Goal: Browse casually

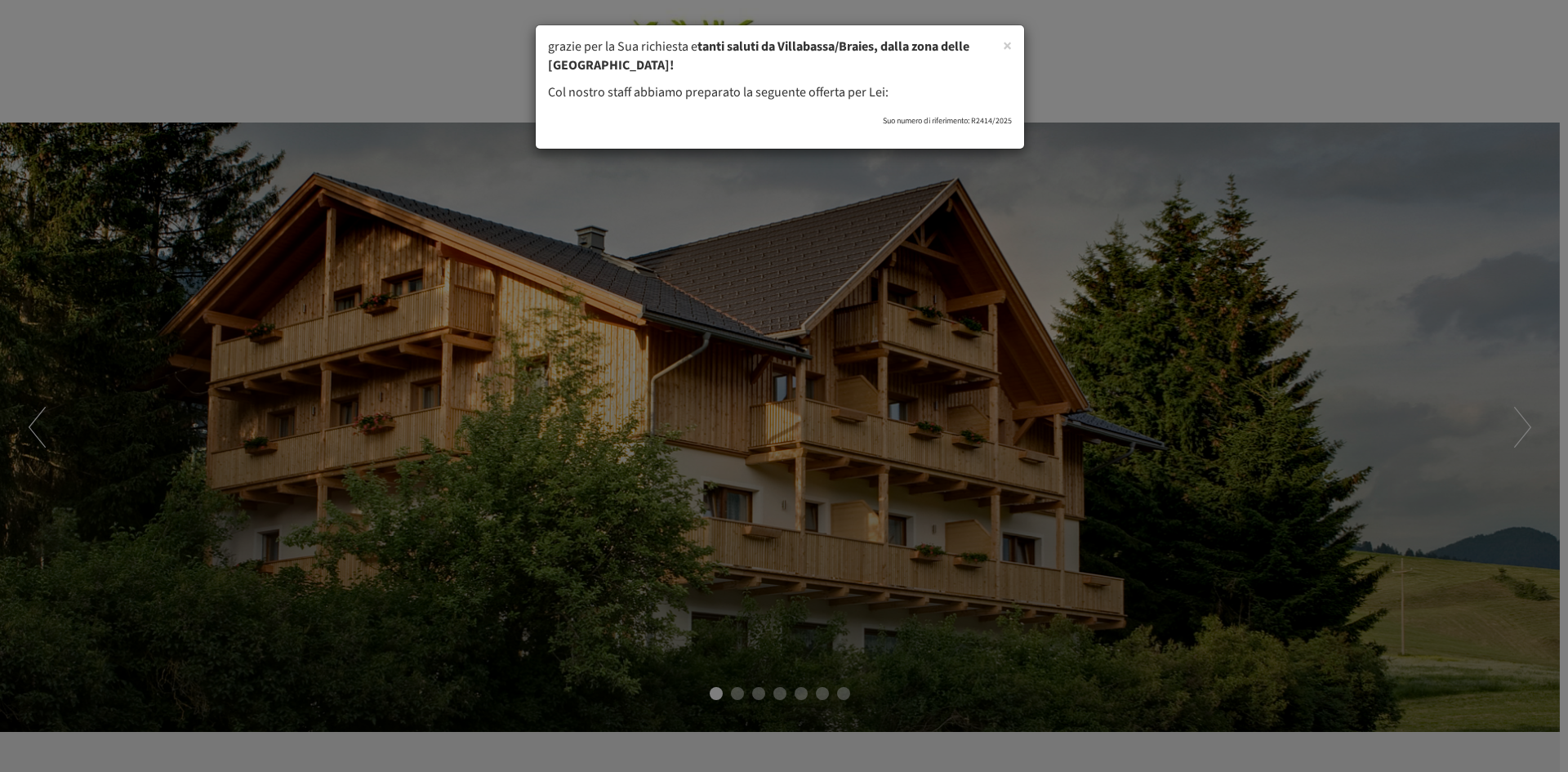
click at [1526, 428] on div "× grazie per la Sua richiesta e tanti saluti da Villabassa/Braies, dalla zona d…" at bounding box center [784, 386] width 1568 height 772
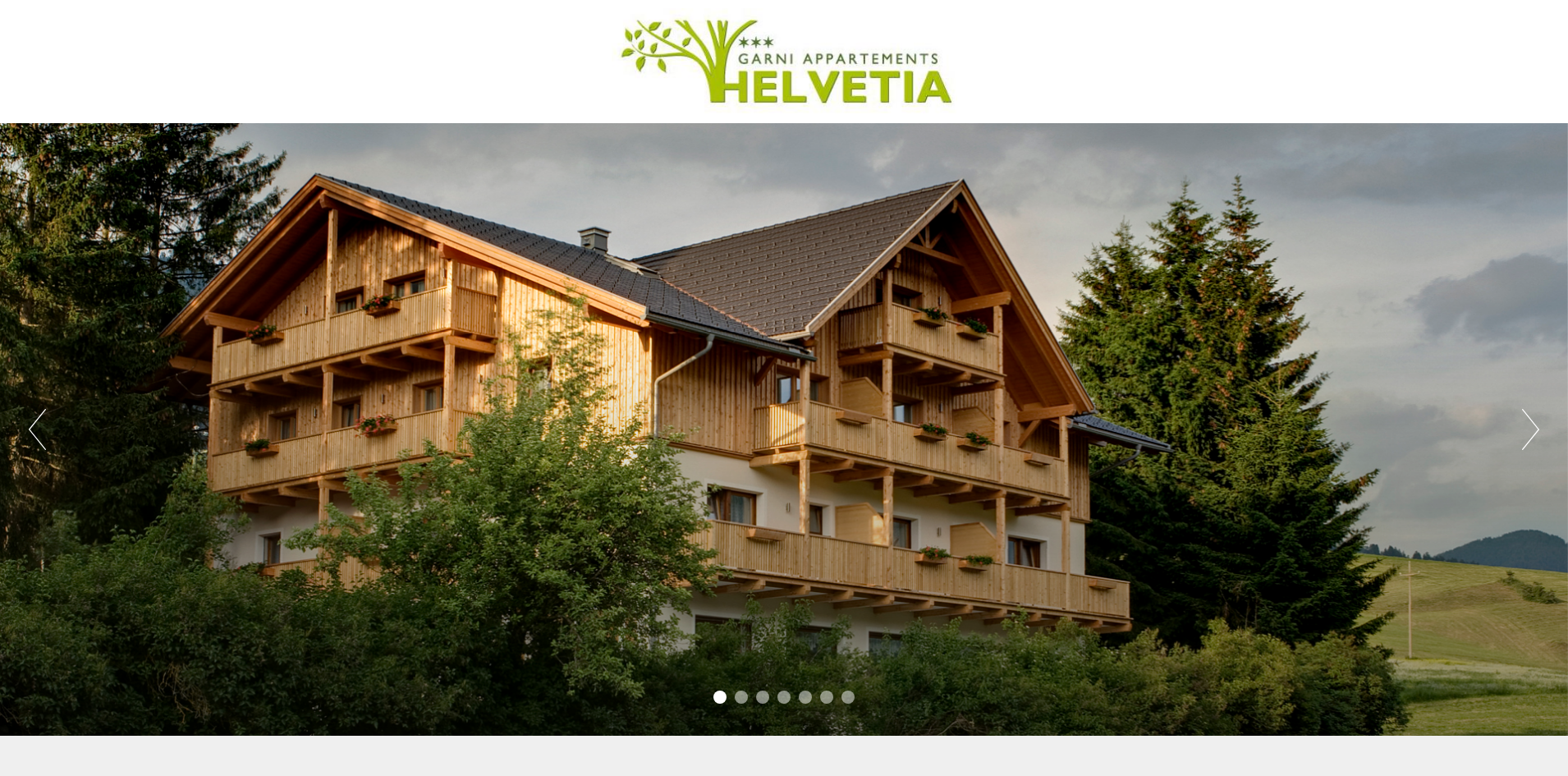
click at [1534, 430] on button "Next" at bounding box center [1530, 429] width 17 height 41
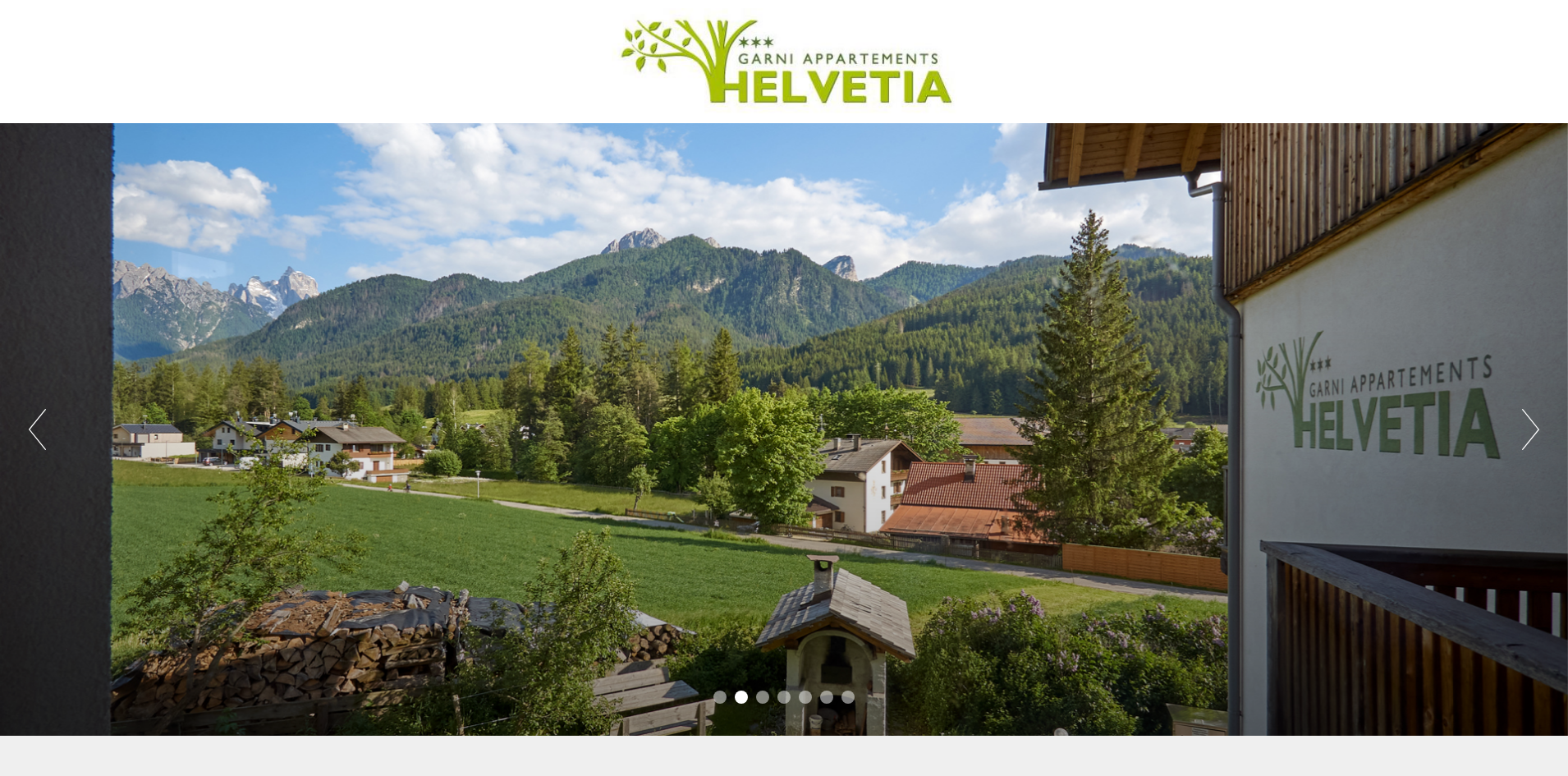
click at [1534, 430] on button "Next" at bounding box center [1530, 429] width 17 height 41
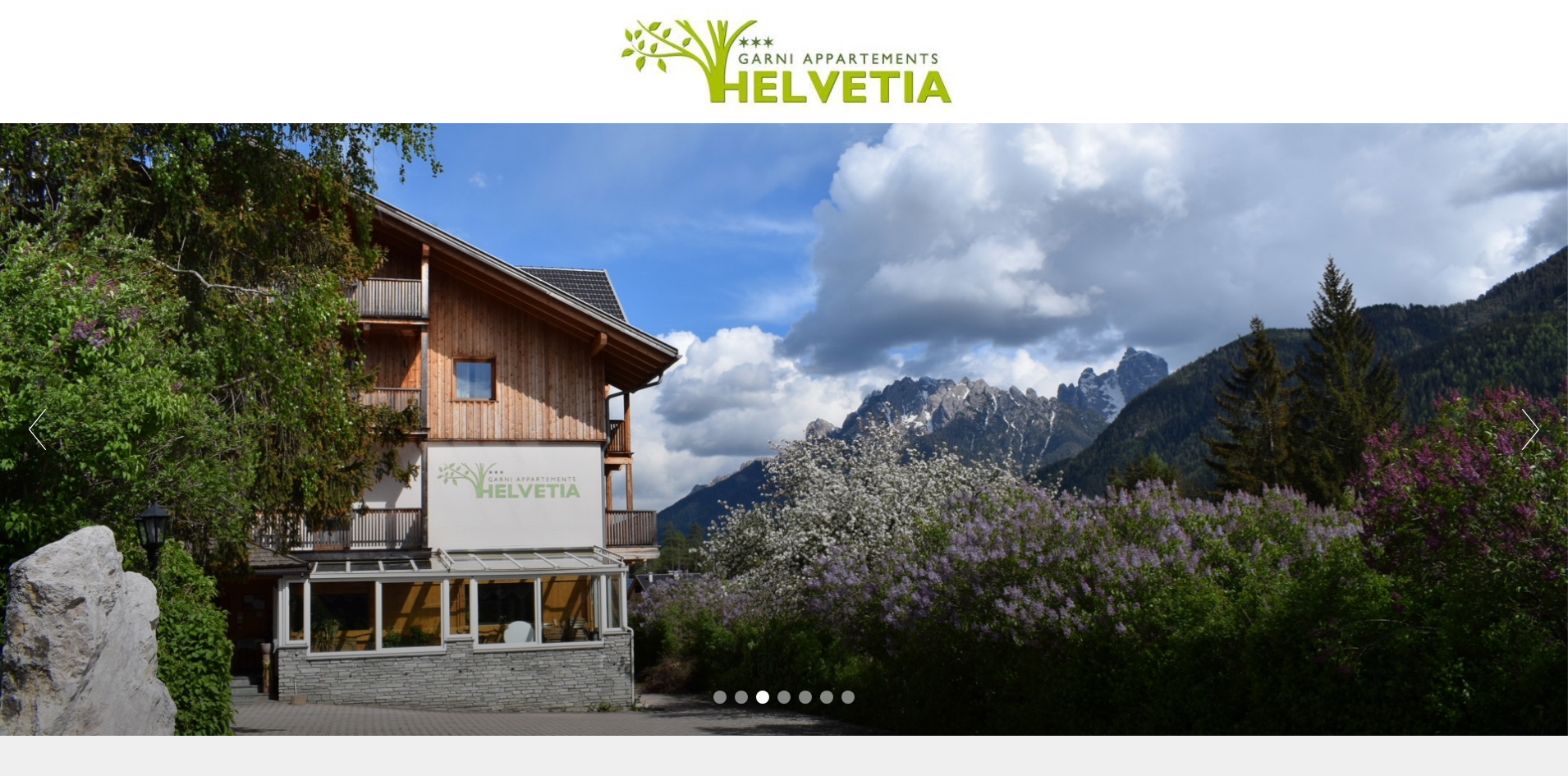
click at [1534, 430] on button "Next" at bounding box center [1530, 429] width 17 height 41
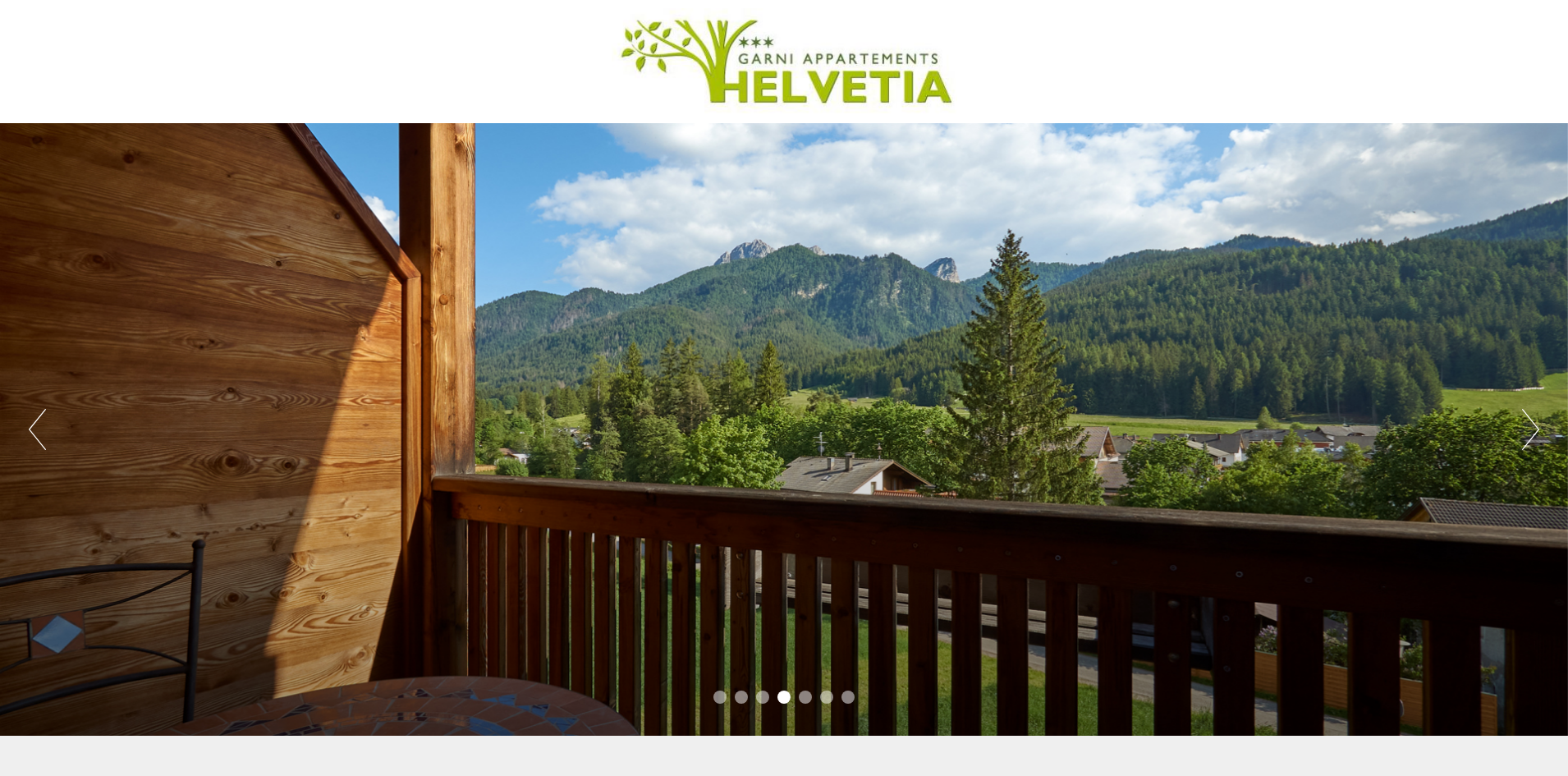
click at [1534, 430] on button "Next" at bounding box center [1530, 429] width 17 height 41
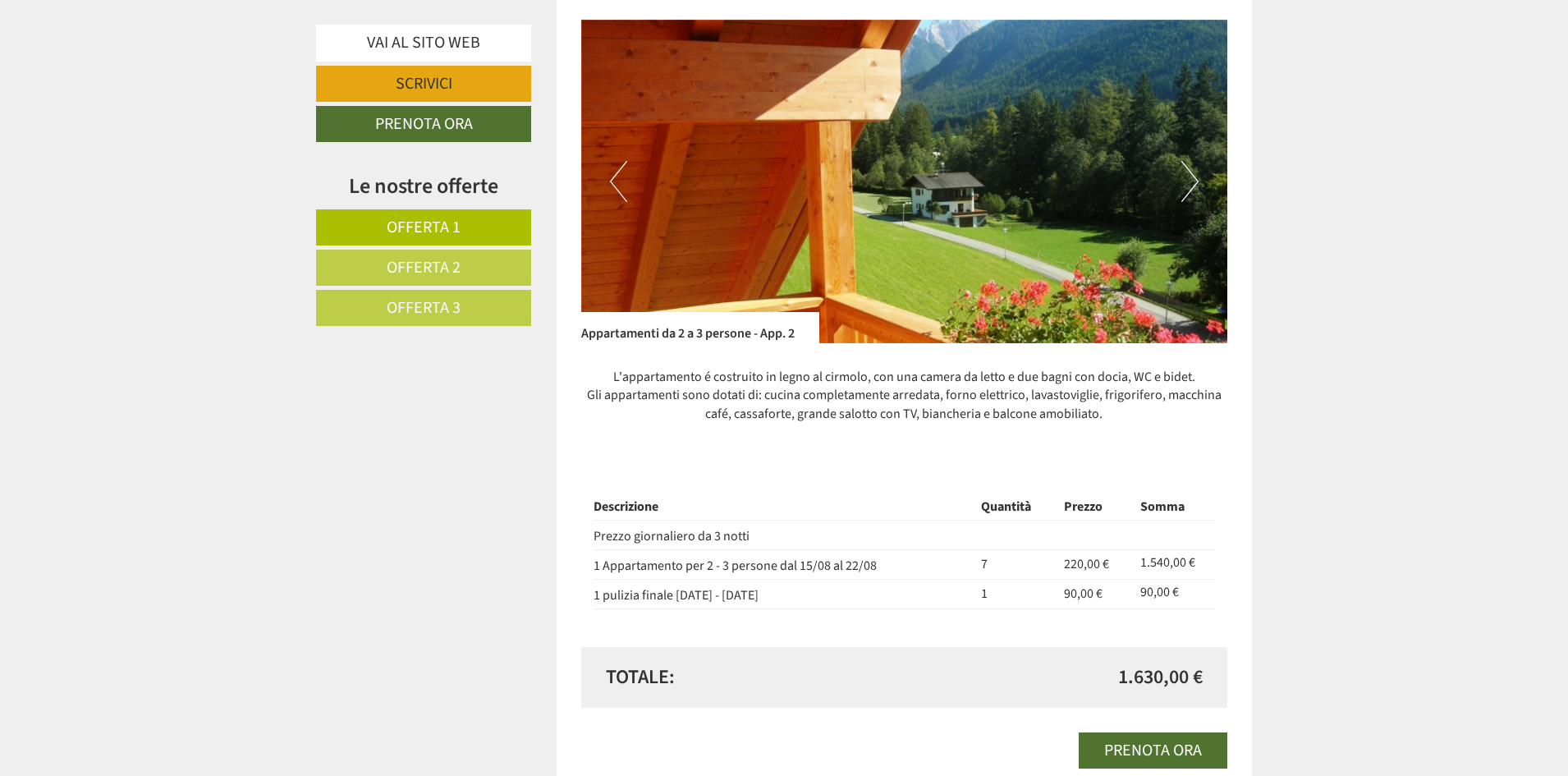
scroll to position [2299, 0]
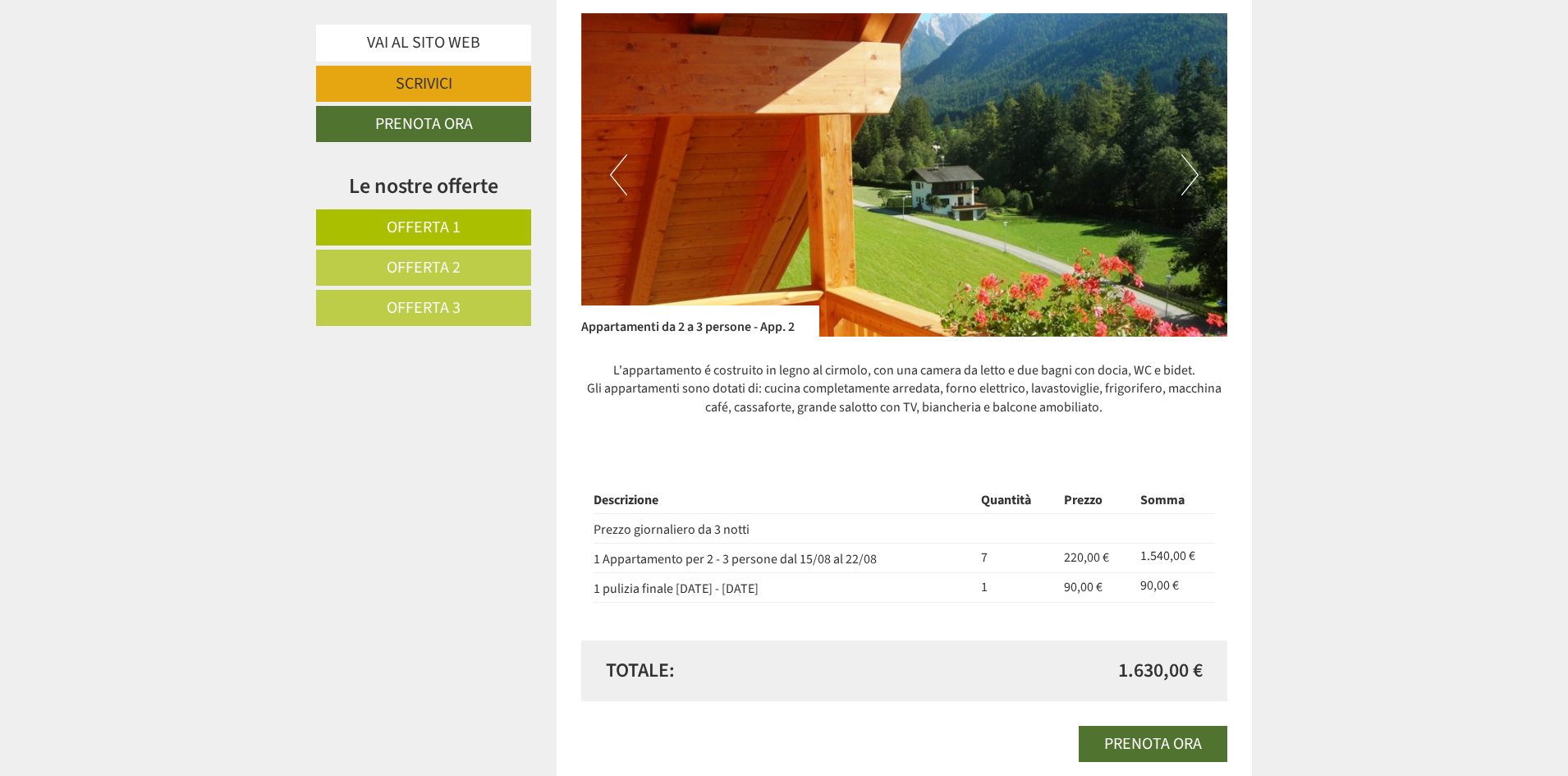
click at [1187, 179] on button "Next" at bounding box center [1190, 175] width 17 height 41
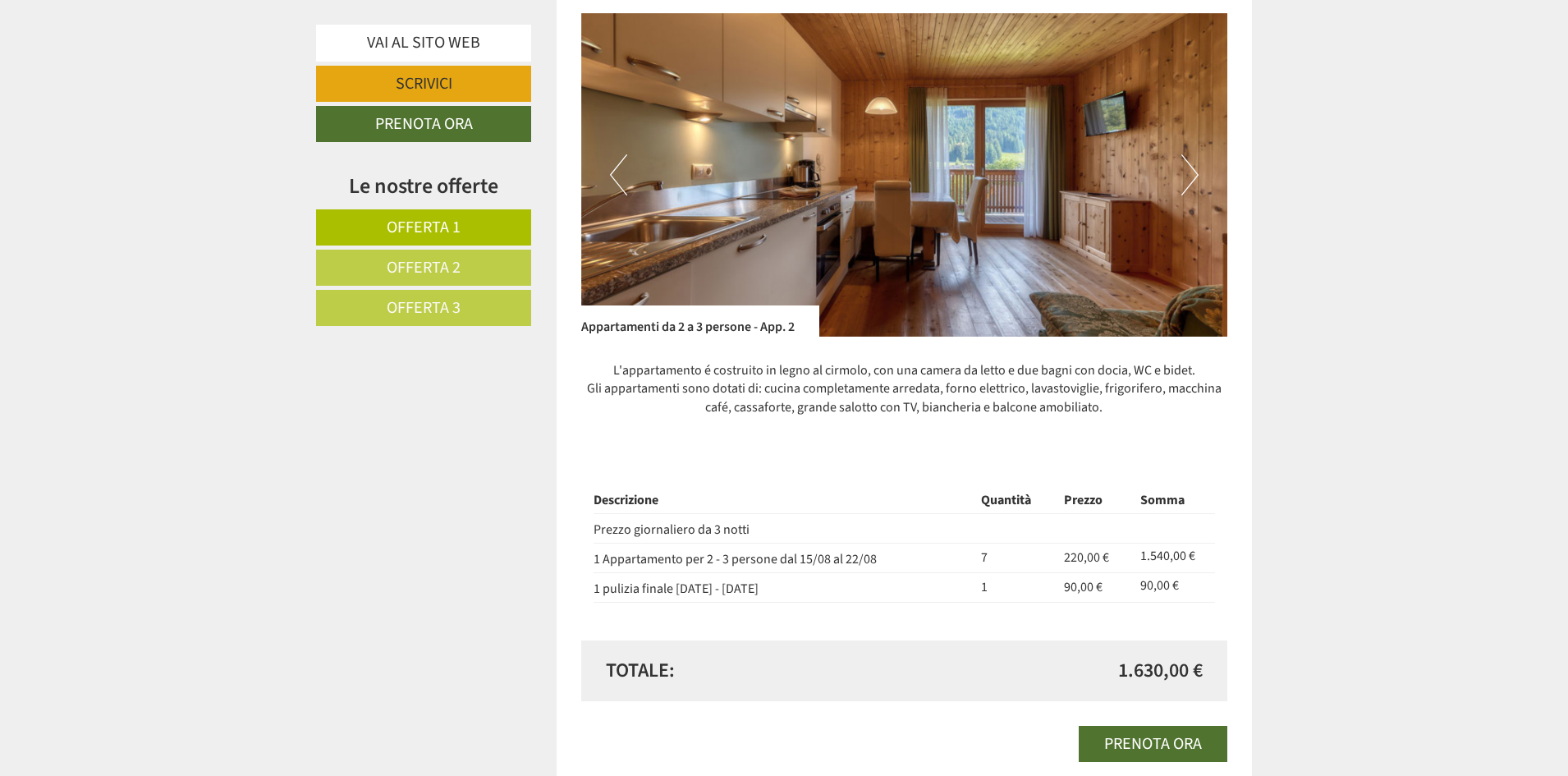
click at [1187, 179] on button "Next" at bounding box center [1190, 175] width 17 height 41
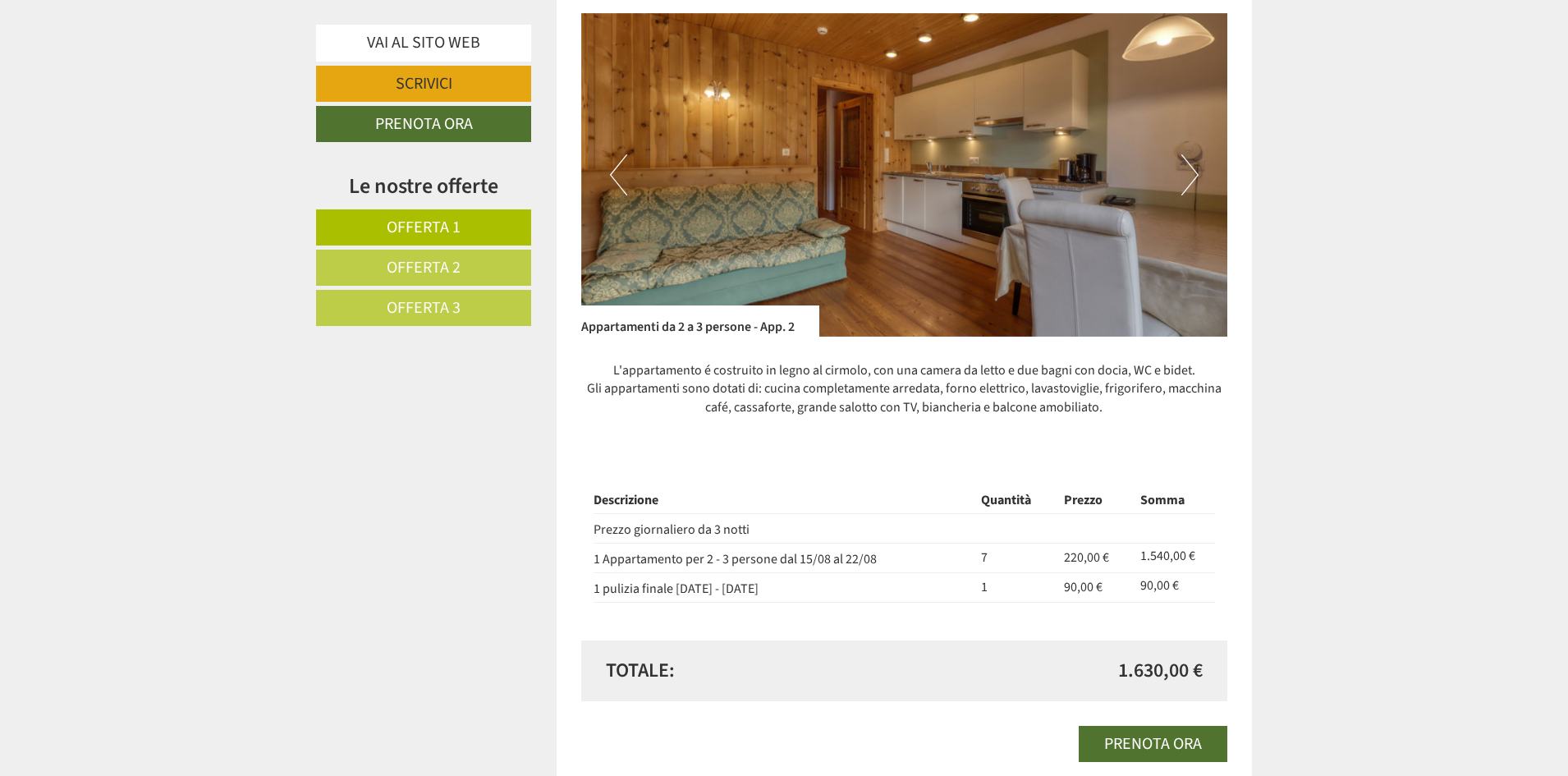
click at [1187, 179] on button "Next" at bounding box center [1190, 175] width 17 height 41
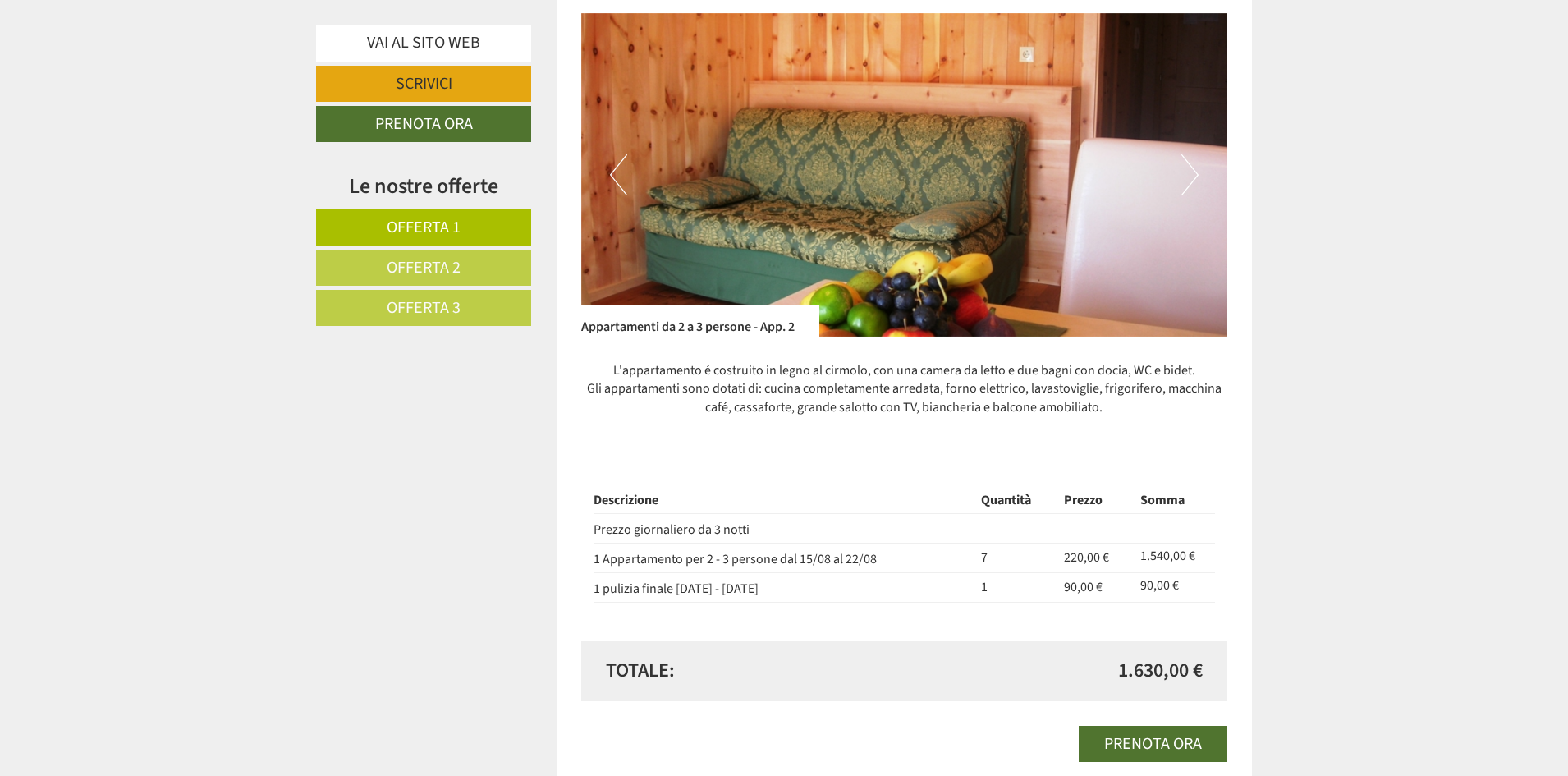
click at [1187, 179] on button "Next" at bounding box center [1190, 175] width 17 height 41
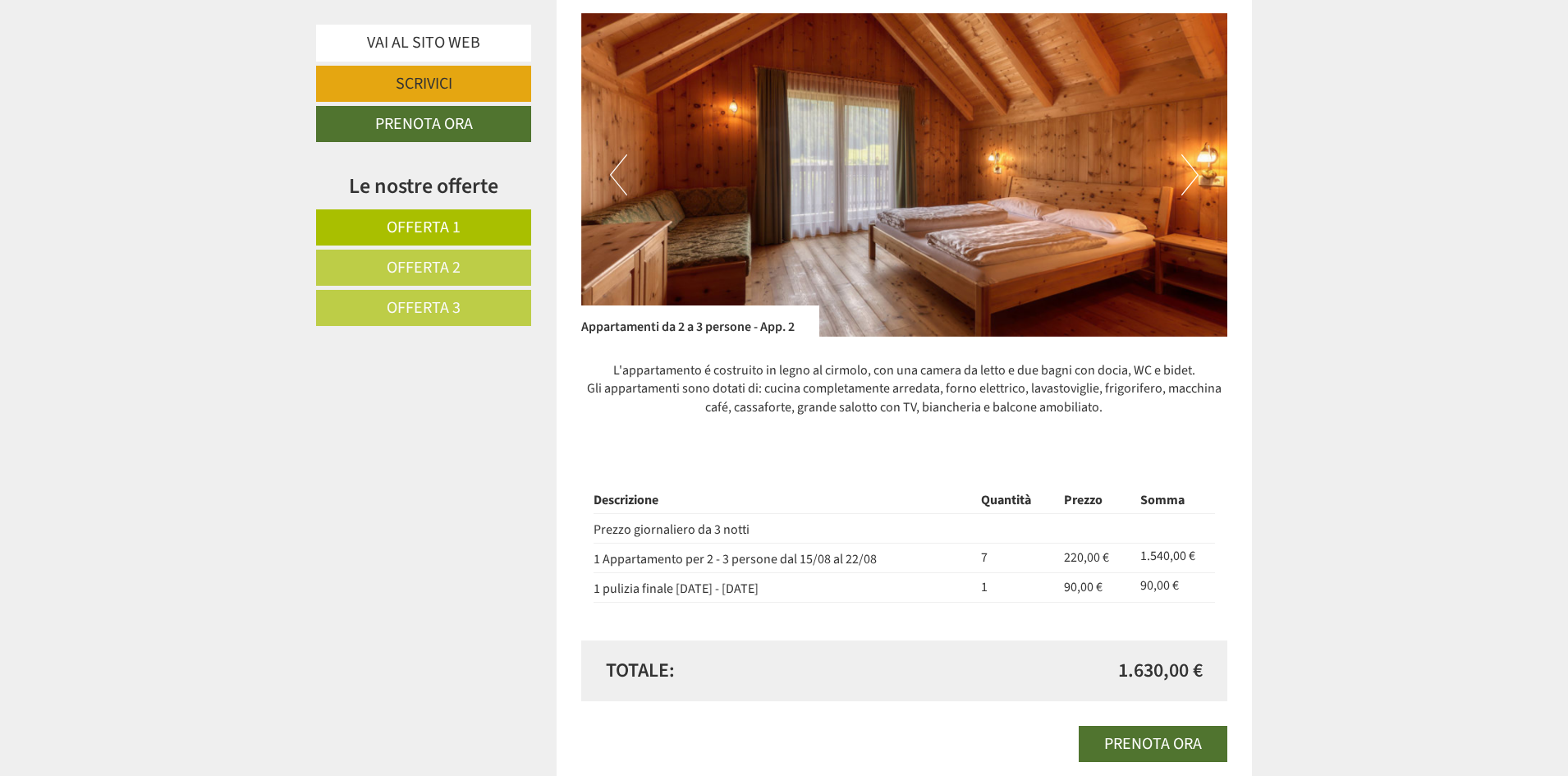
click at [1187, 179] on button "Next" at bounding box center [1190, 175] width 17 height 41
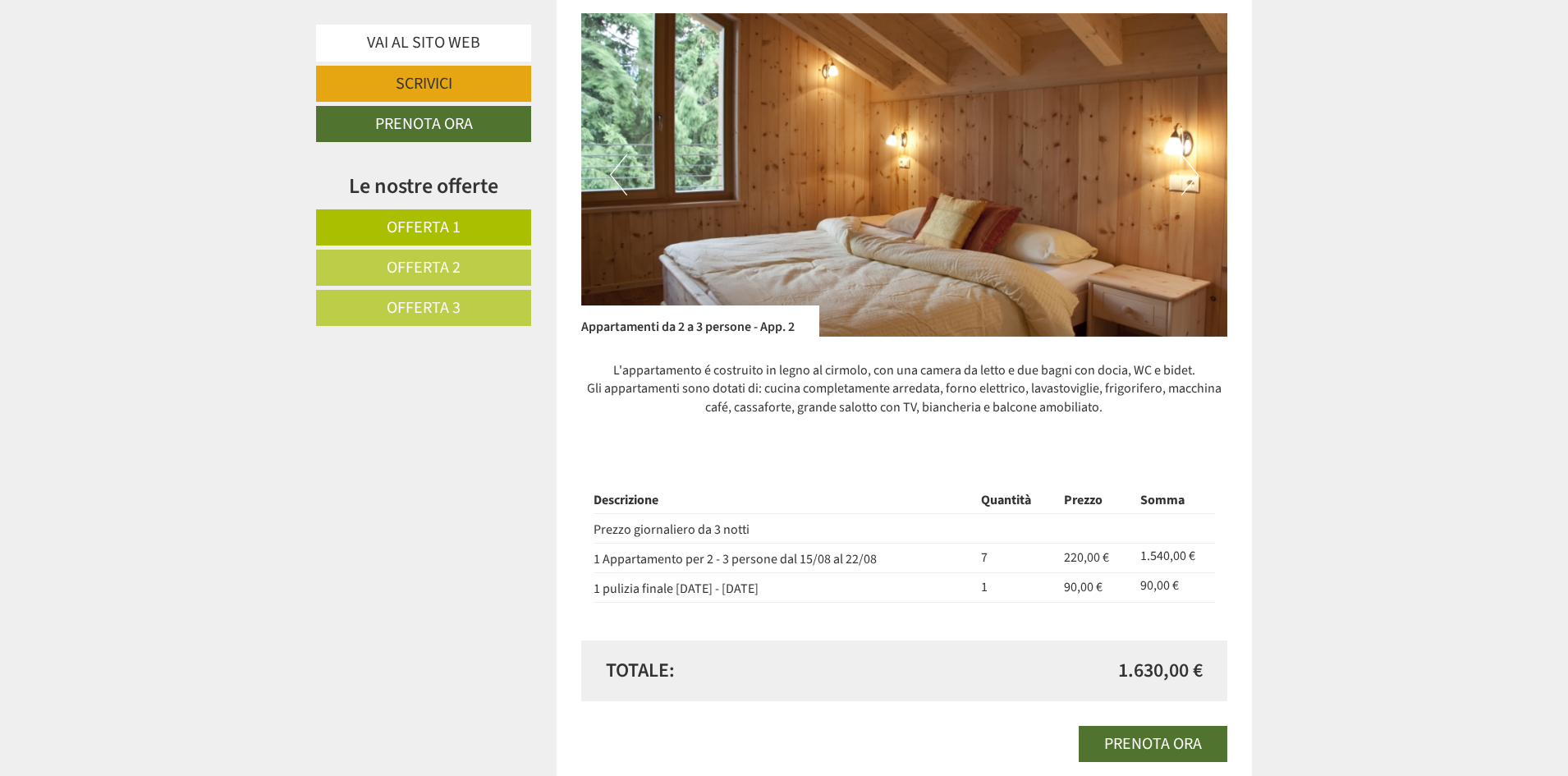
click at [1187, 179] on button "Next" at bounding box center [1190, 175] width 17 height 41
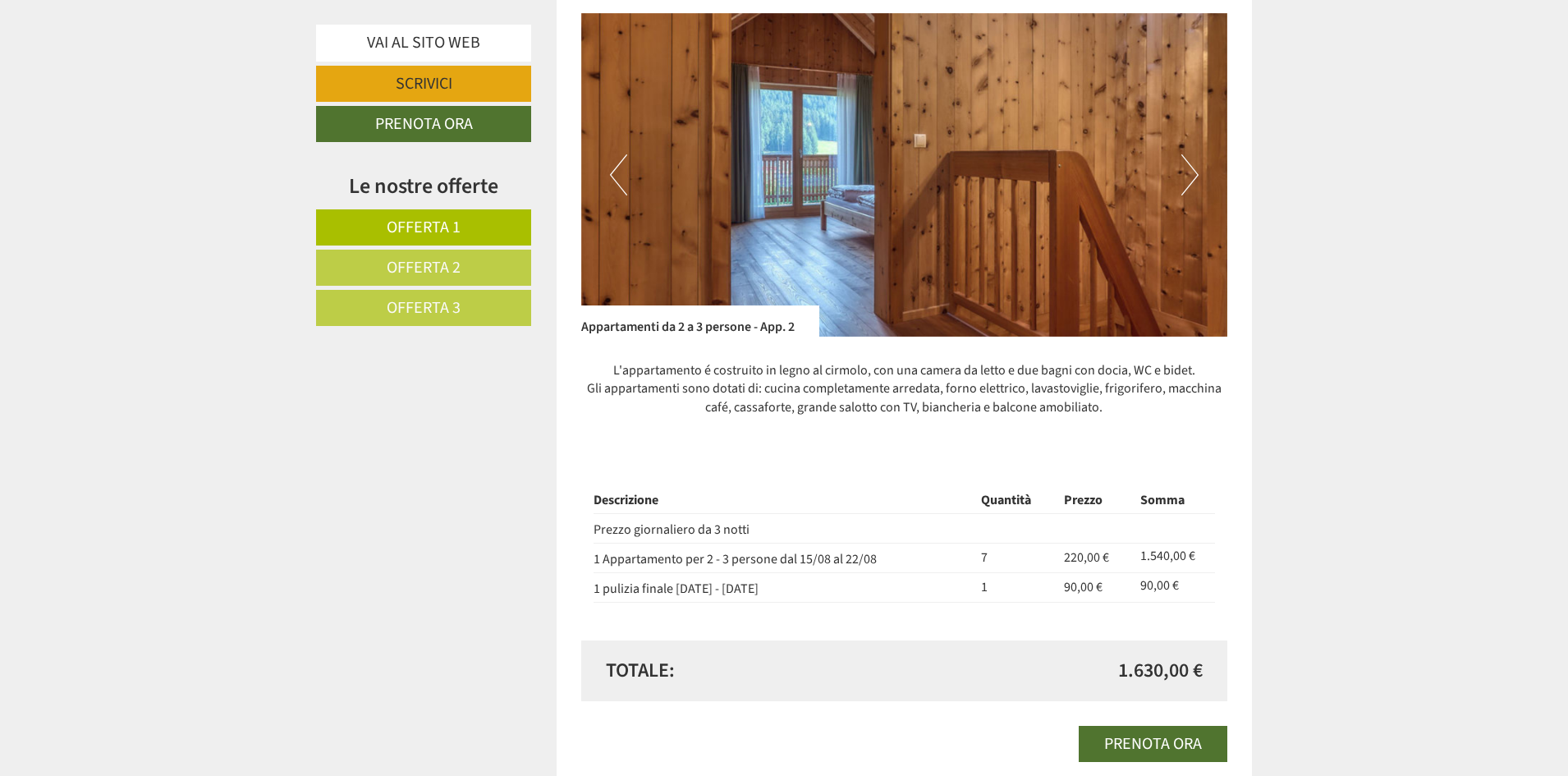
click at [1187, 179] on button "Next" at bounding box center [1190, 175] width 17 height 41
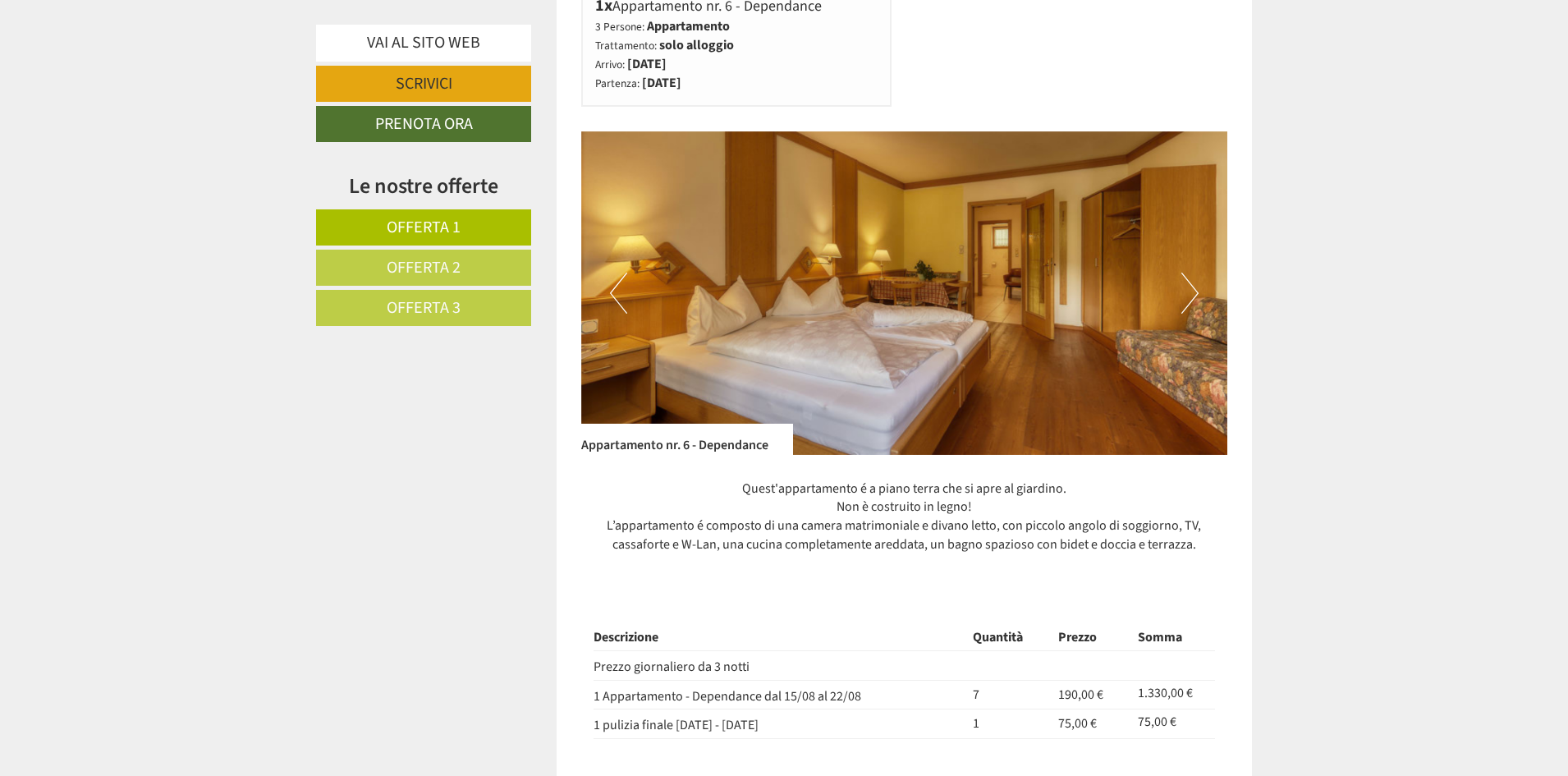
scroll to position [3202, 0]
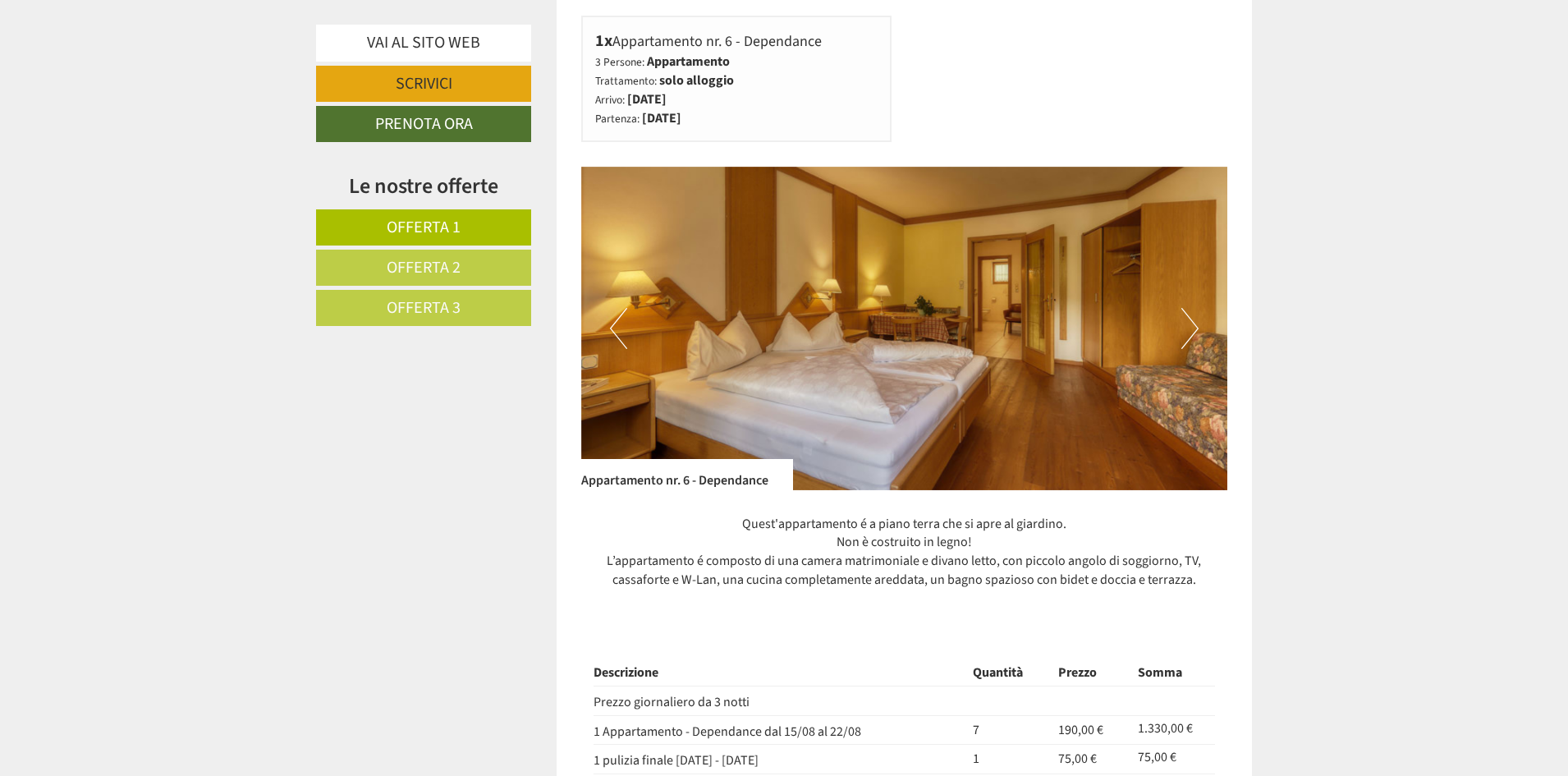
click at [1192, 327] on button "Next" at bounding box center [1190, 328] width 17 height 41
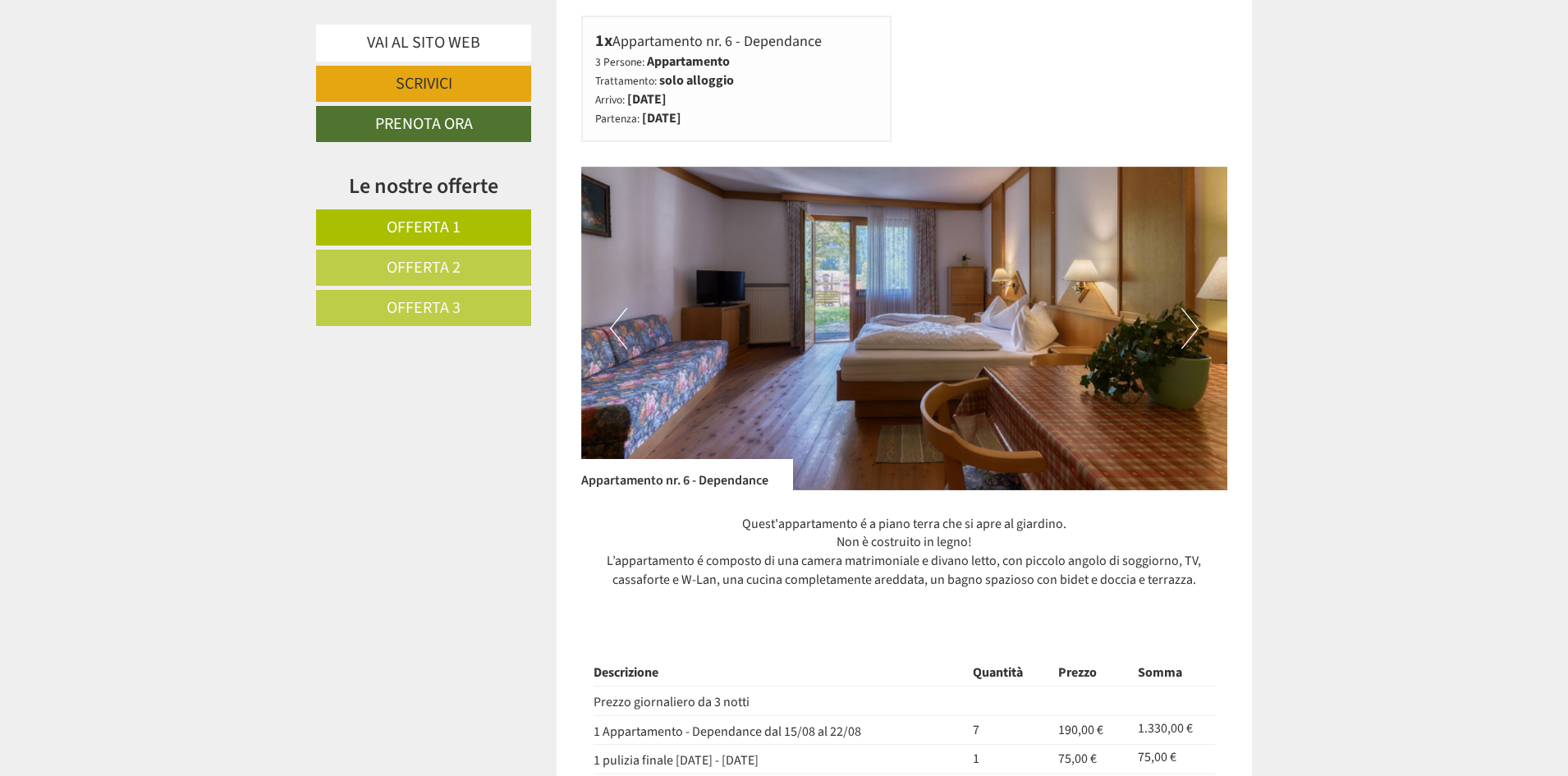
click at [1192, 327] on button "Next" at bounding box center [1190, 328] width 17 height 41
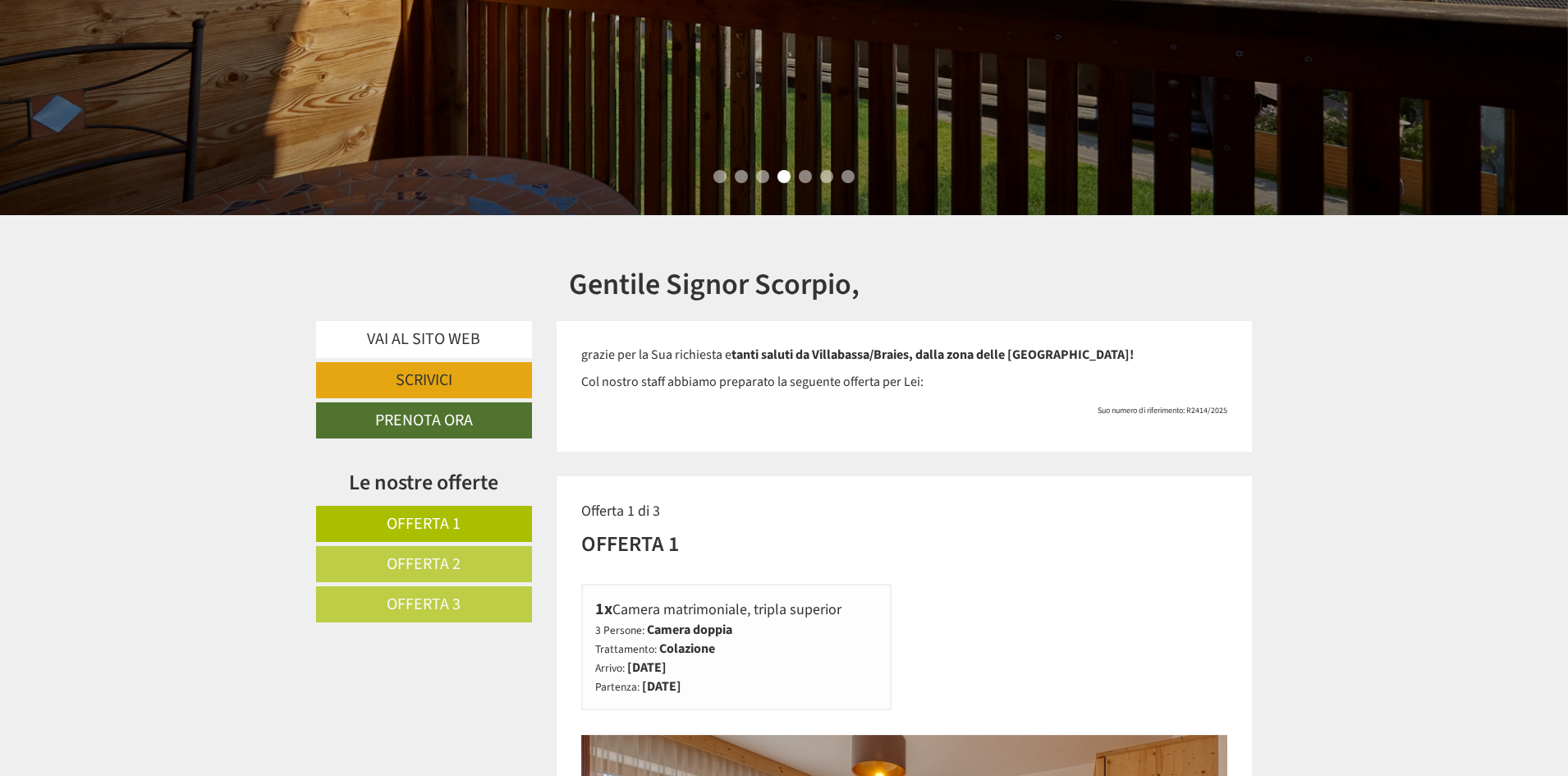
scroll to position [493, 0]
